Goal: Transaction & Acquisition: Subscribe to service/newsletter

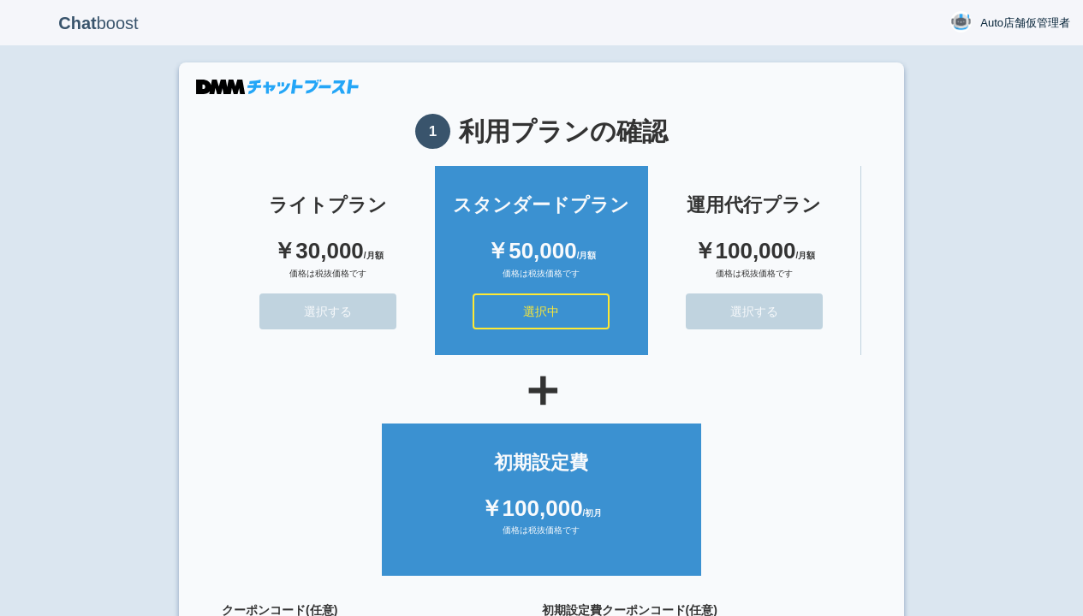
scroll to position [153, 0]
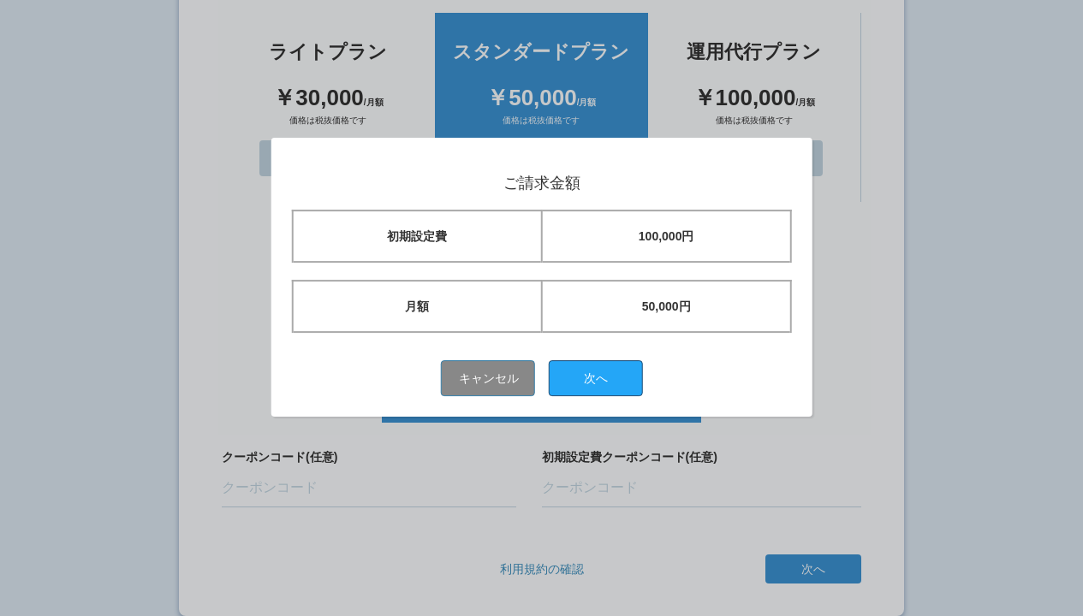
click at [602, 377] on button "次へ" at bounding box center [596, 378] width 94 height 36
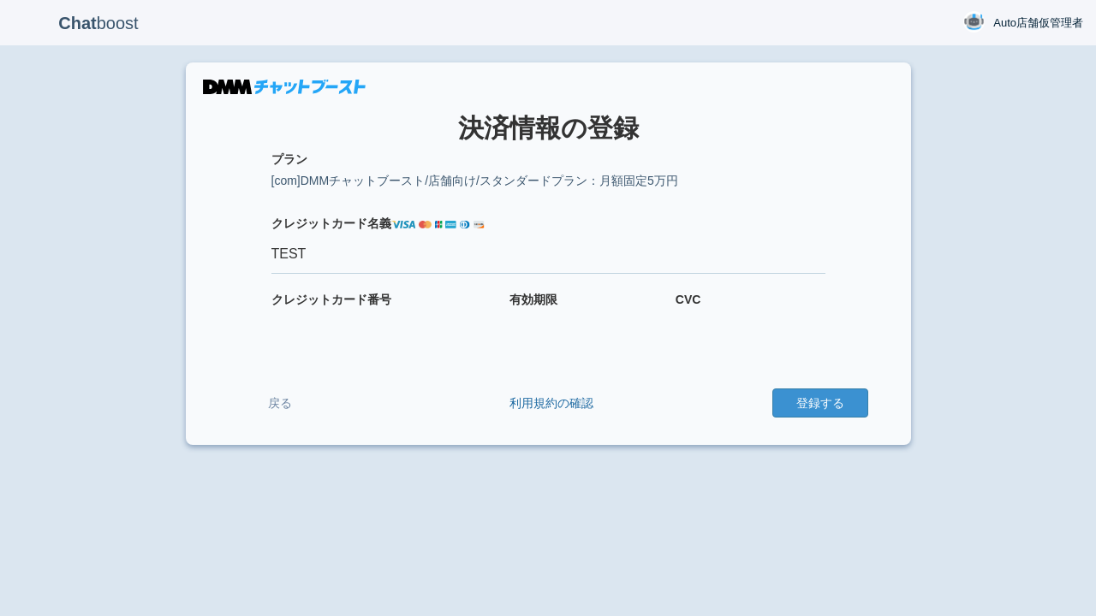
type input "TEST"
click at [819, 403] on button "登録する" at bounding box center [820, 403] width 96 height 29
